Goal: Task Accomplishment & Management: Manage account settings

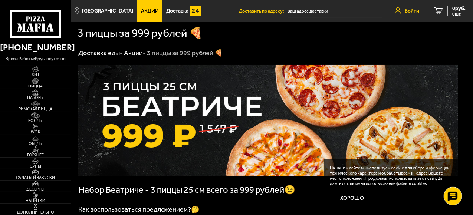
click at [410, 12] on span "Войти" at bounding box center [411, 11] width 14 height 5
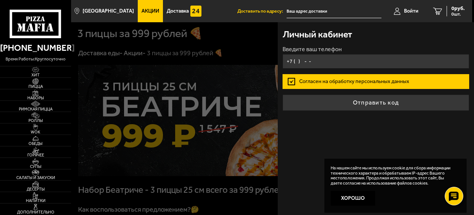
click at [301, 63] on input "+7 ( ) - -" at bounding box center [376, 61] width 186 height 14
click at [319, 63] on input "+7 ( ) - -" at bounding box center [376, 61] width 186 height 14
click at [283, 95] on button "Отправить код" at bounding box center [376, 103] width 186 height 16
click at [298, 59] on input "+7 ( ) - -" at bounding box center [376, 61] width 186 height 14
type input "[PHONE_NUMBER]"
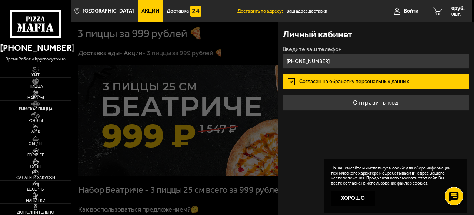
click at [283, 95] on button "Отправить код" at bounding box center [376, 103] width 186 height 16
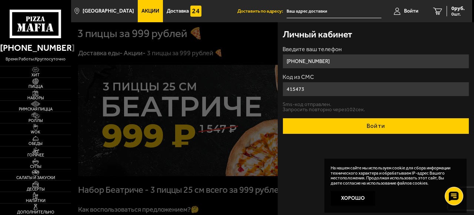
type input "415473"
click at [381, 129] on button "Войти" at bounding box center [376, 126] width 186 height 16
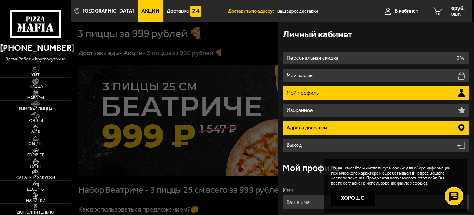
click at [388, 126] on li "Адреса доставки" at bounding box center [376, 128] width 186 height 14
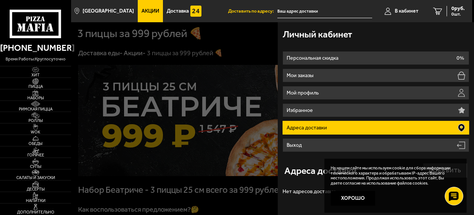
click at [460, 126] on icon at bounding box center [462, 128] width 7 height 8
click at [294, 125] on p "Адреса доставки" at bounding box center [308, 127] width 42 height 5
click at [463, 128] on icon at bounding box center [462, 128] width 7 height 8
click at [461, 129] on icon at bounding box center [462, 128] width 7 height 8
click at [331, 125] on li "Адреса доставки" at bounding box center [376, 128] width 186 height 14
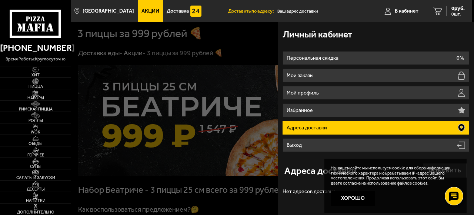
click at [251, 207] on div at bounding box center [308, 129] width 474 height 215
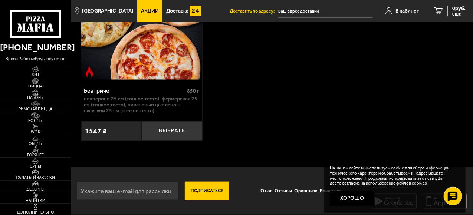
scroll to position [347, 0]
